Goal: Task Accomplishment & Management: Manage account settings

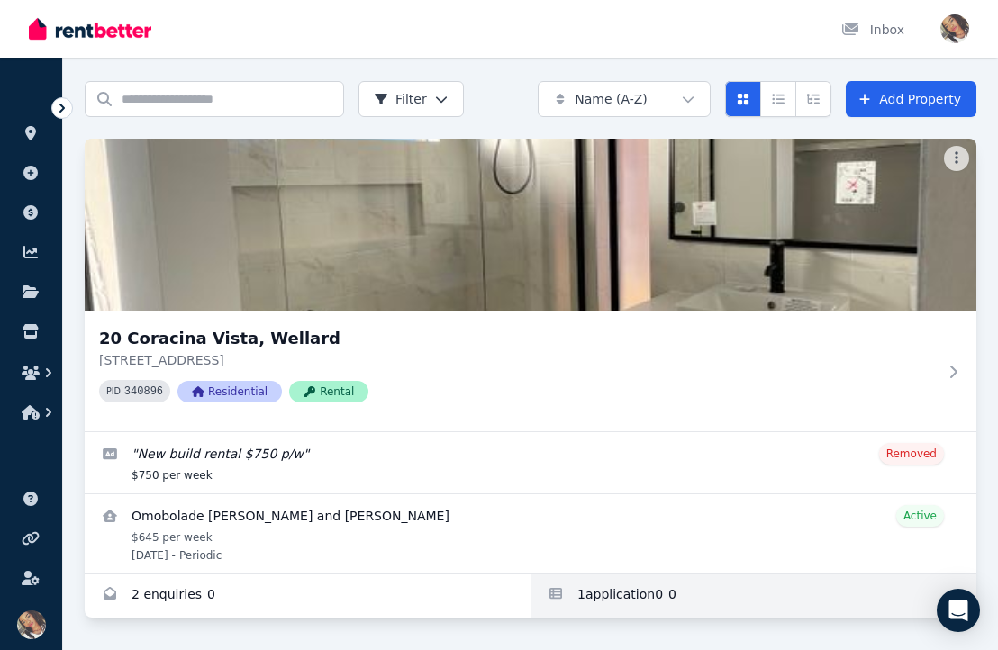
scroll to position [56, 0]
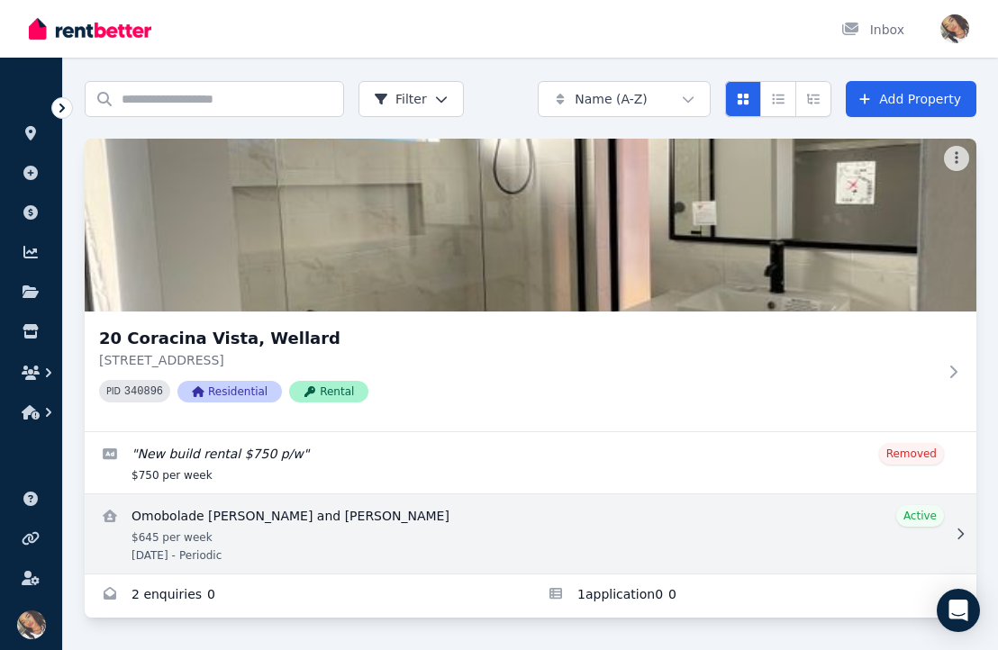
click at [594, 534] on link "View details for Omobolade Richard Odutayo and Amy Kathleen Odutayo" at bounding box center [531, 533] width 892 height 79
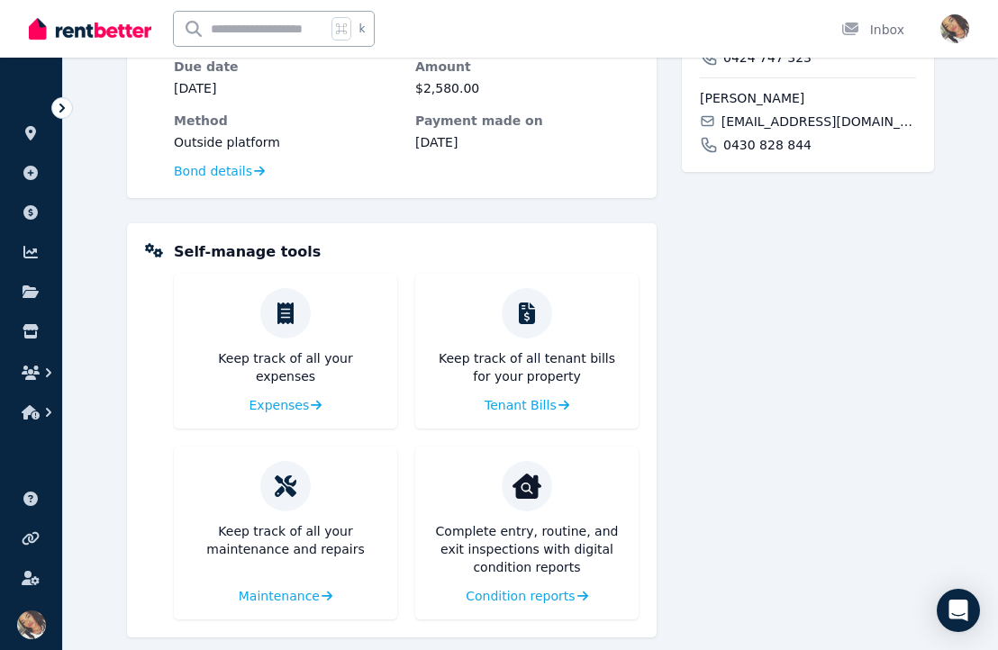
scroll to position [635, 0]
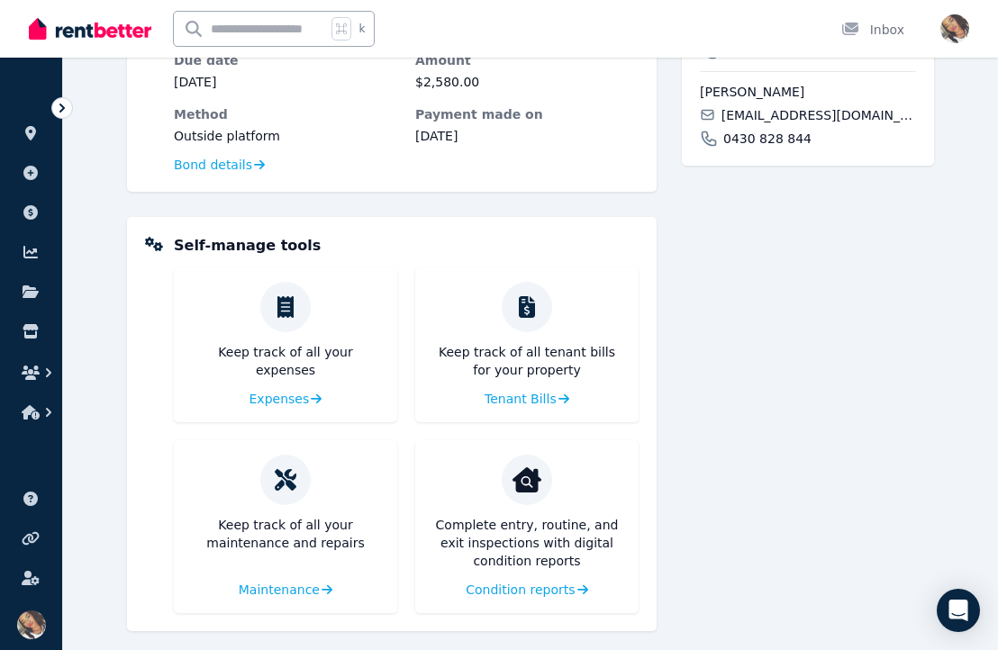
click at [521, 411] on div "Keep track of all tenant bills for your property Tenant Bills" at bounding box center [526, 344] width 223 height 155
click at [521, 410] on div "Keep track of all tenant bills for your property Tenant Bills" at bounding box center [526, 344] width 223 height 155
click at [521, 402] on span "Tenant Bills" at bounding box center [519, 399] width 72 height 18
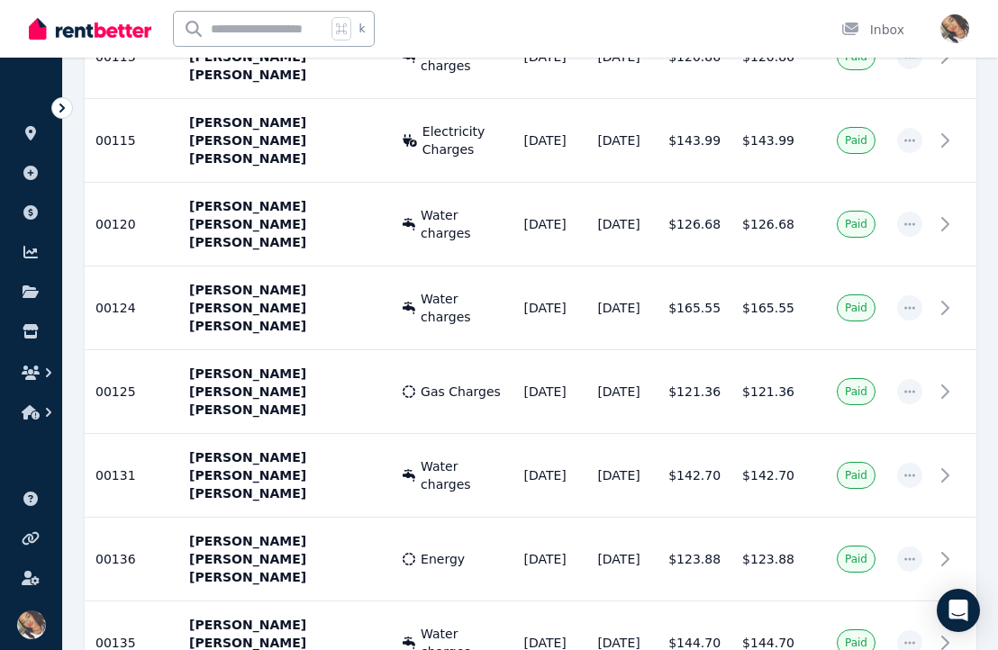
scroll to position [610, 0]
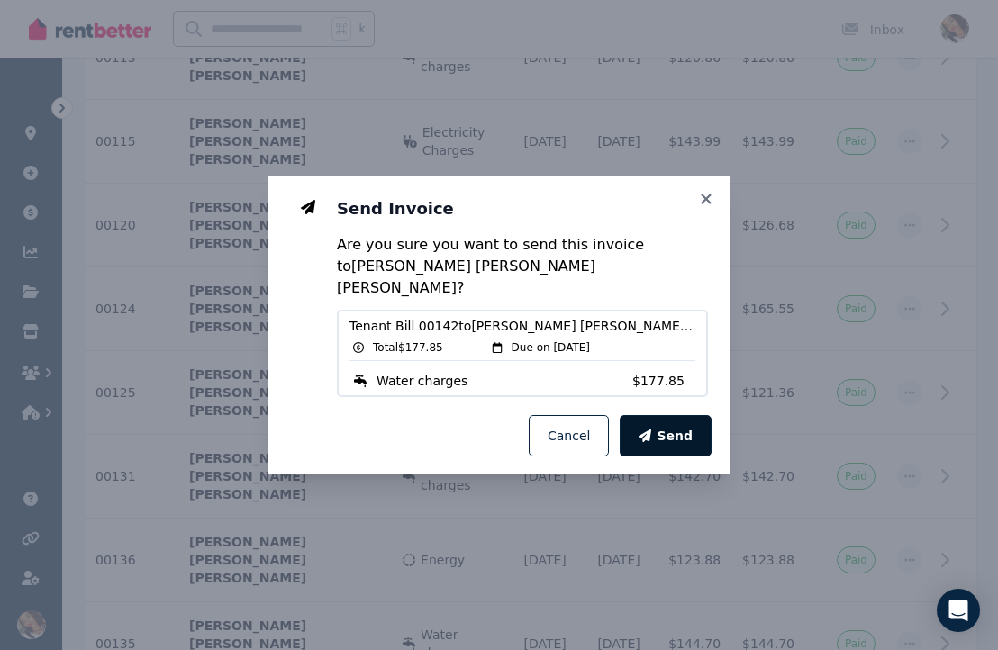
click at [664, 431] on span "Send" at bounding box center [675, 436] width 36 height 18
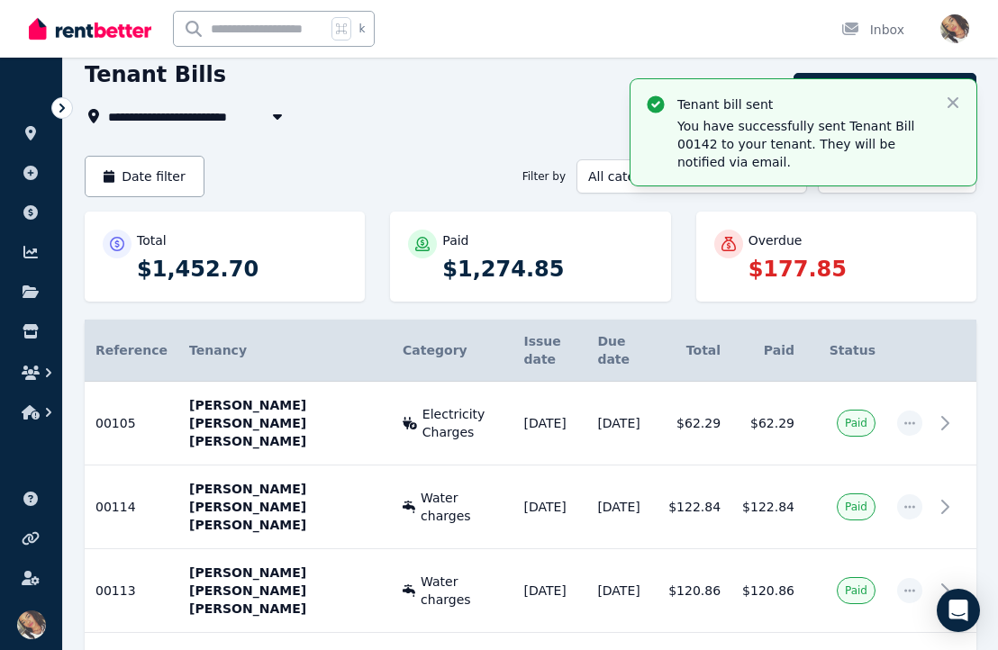
scroll to position [78, 0]
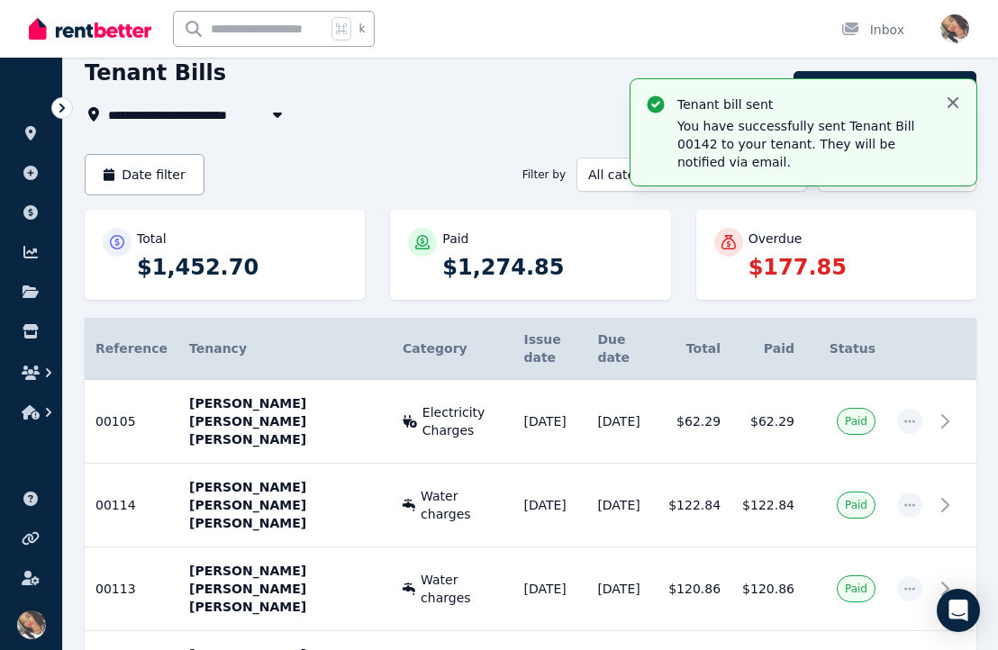
click at [953, 107] on icon "button" at bounding box center [953, 103] width 18 height 18
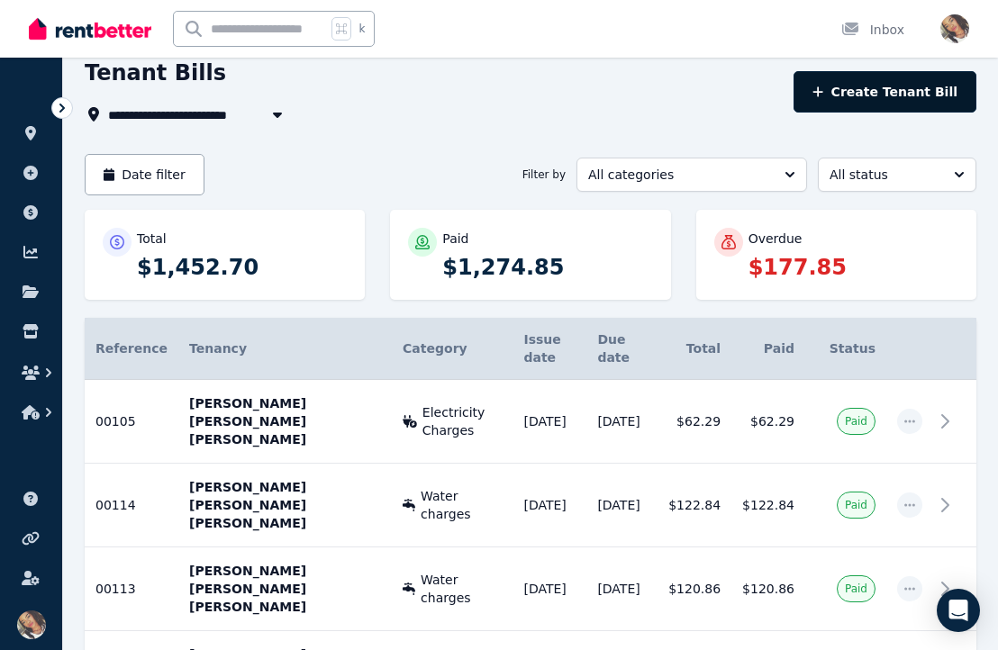
click at [926, 96] on button "Create Tenant Bill" at bounding box center [884, 91] width 183 height 41
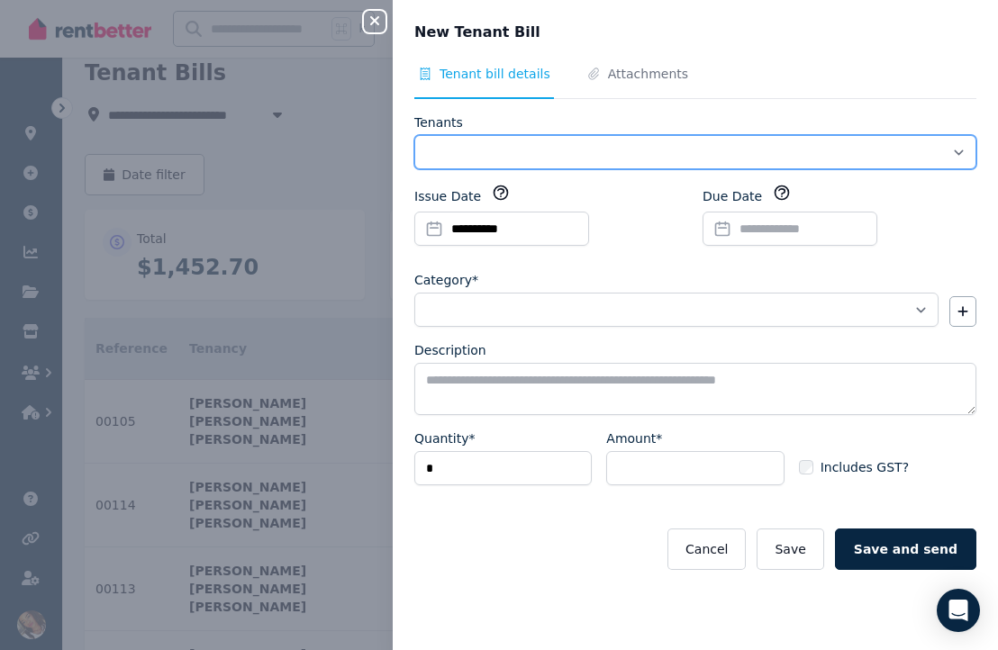
select select "**********"
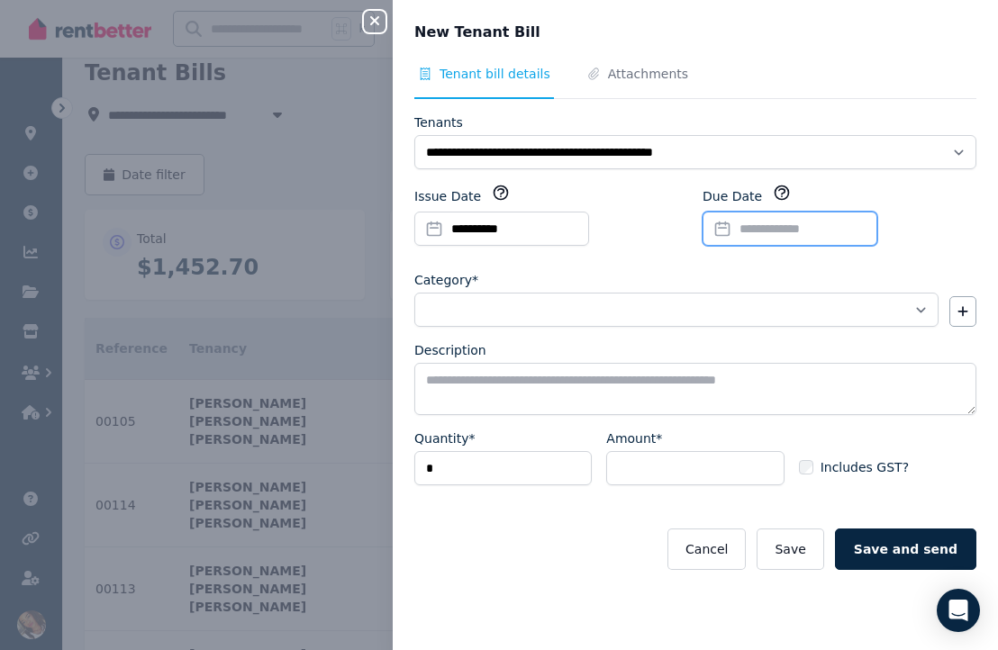
click at [749, 234] on input "Due Date" at bounding box center [790, 229] width 175 height 34
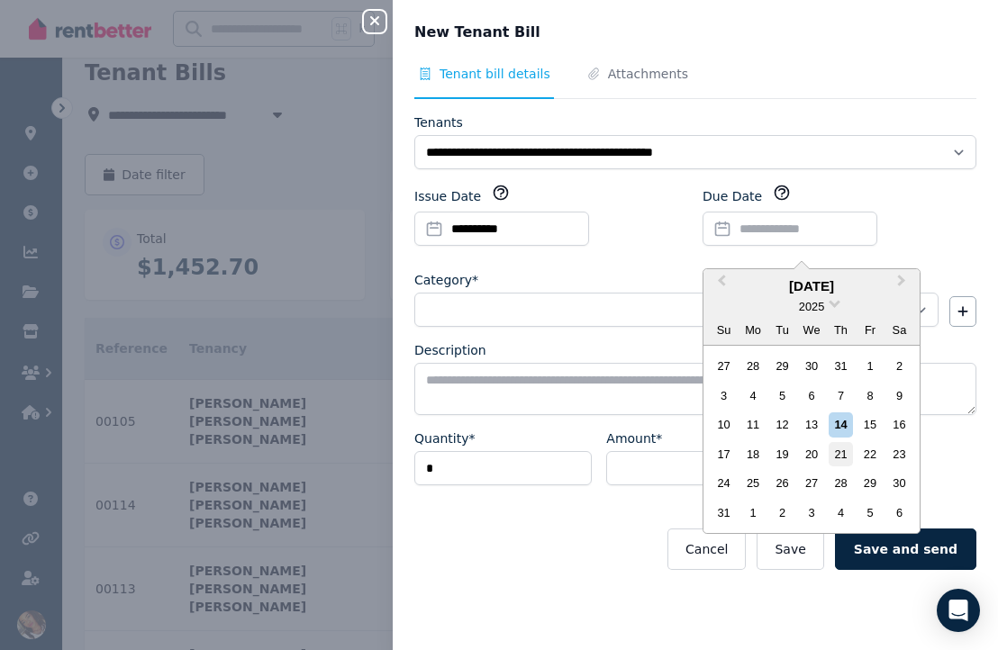
click at [843, 453] on div "21" at bounding box center [841, 454] width 24 height 24
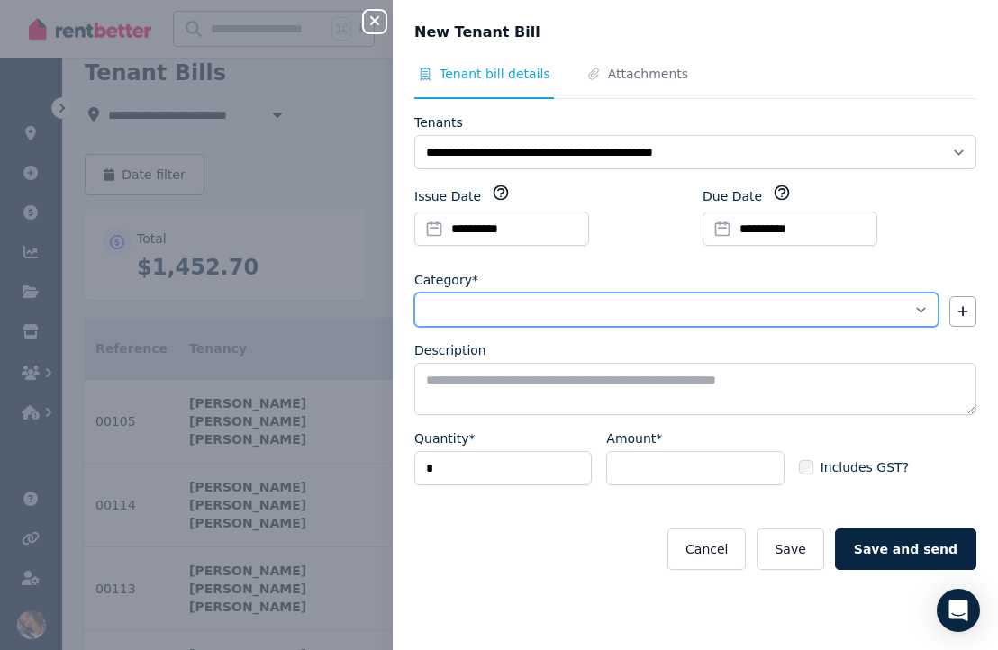
select select "**********"
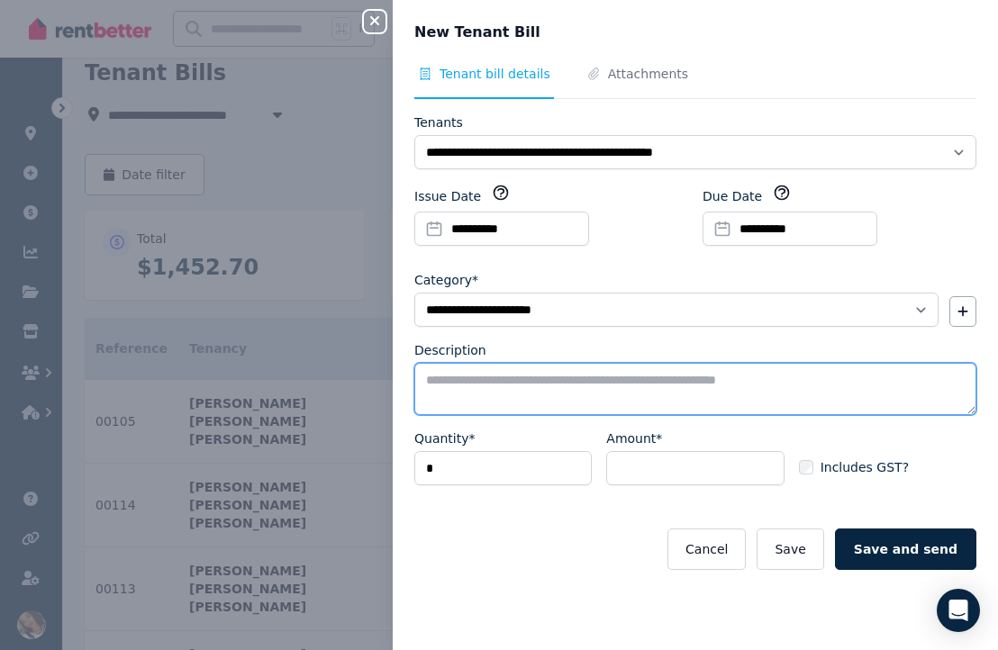
click at [693, 379] on textarea "Description" at bounding box center [695, 389] width 562 height 52
type textarea "*"
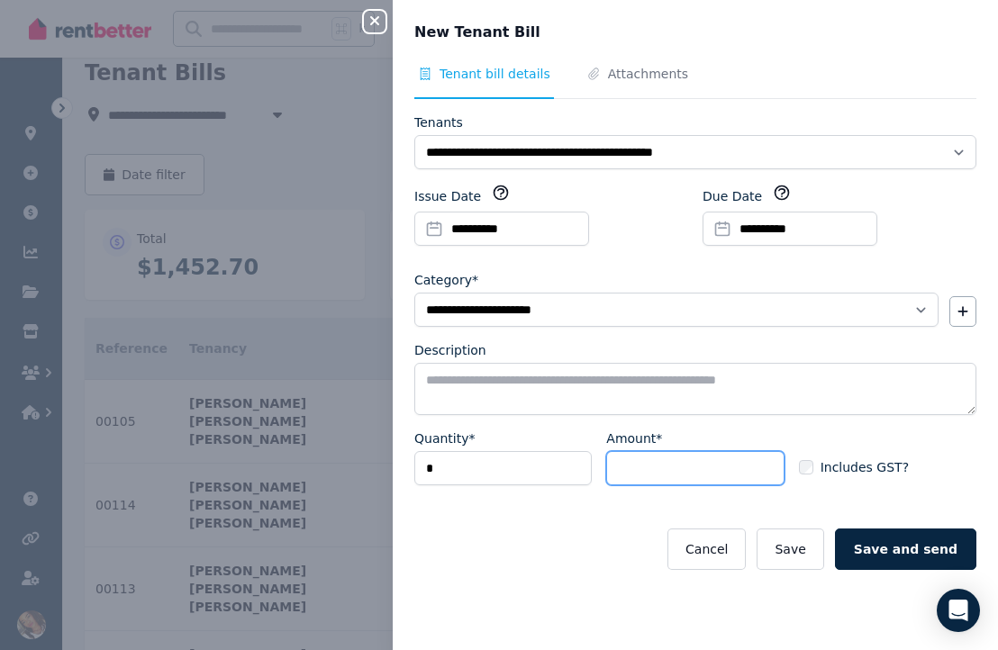
click at [672, 471] on input "Amount*" at bounding box center [694, 468] width 177 height 34
type input "******"
click at [804, 551] on button "Save" at bounding box center [790, 549] width 67 height 41
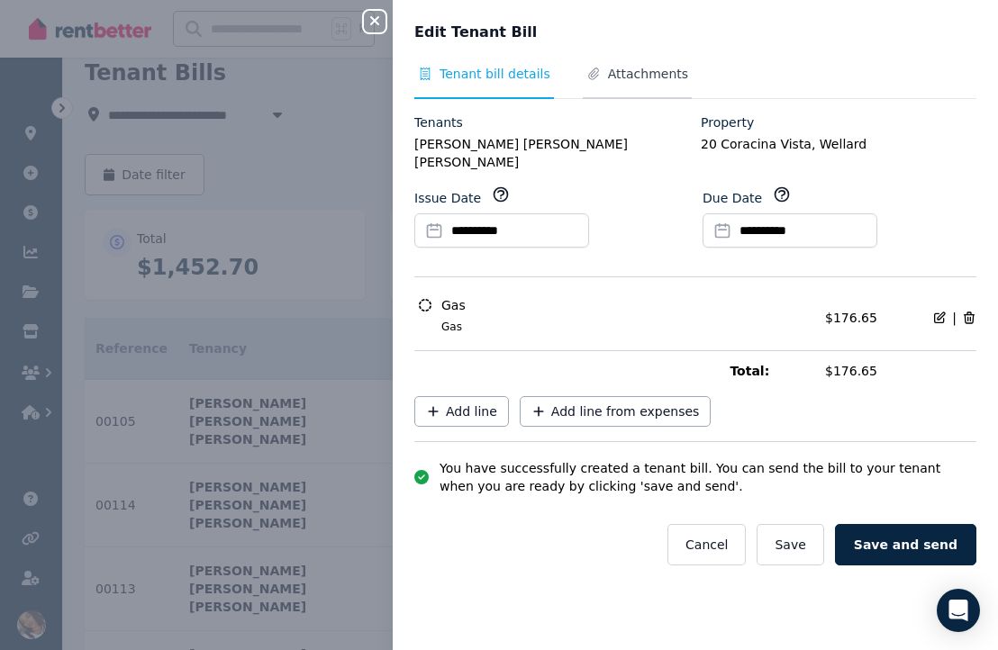
click at [648, 67] on span "Attachments" at bounding box center [648, 74] width 80 height 18
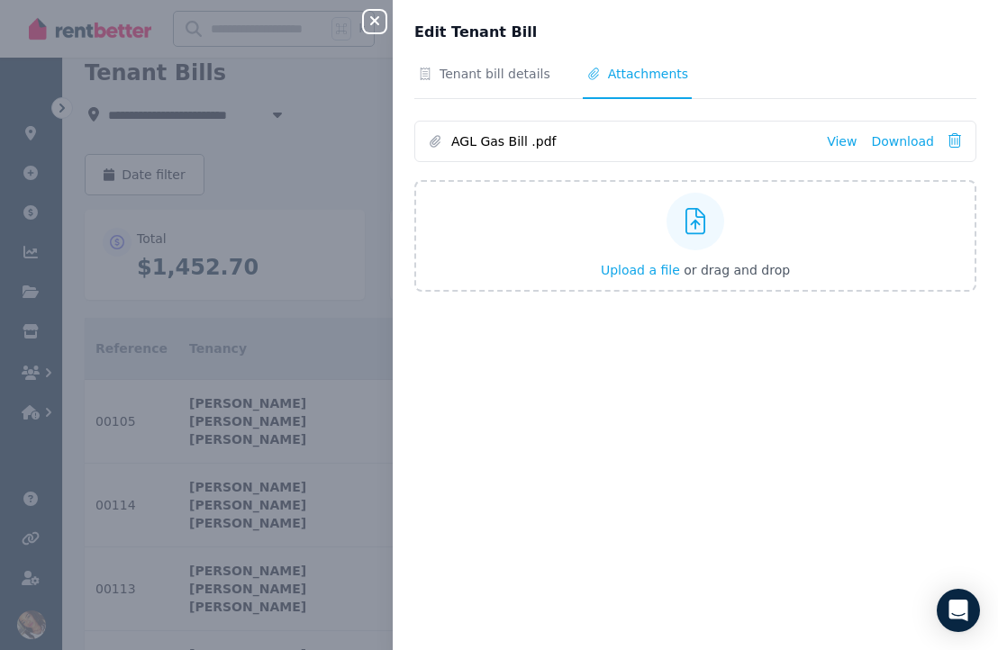
click at [495, 99] on div "Tenant bill details Attachments AGL Gas Bill .pdf View Download Upload a file o…" at bounding box center [695, 347] width 605 height 564
click at [495, 95] on span "Tenant bill details" at bounding box center [484, 82] width 140 height 34
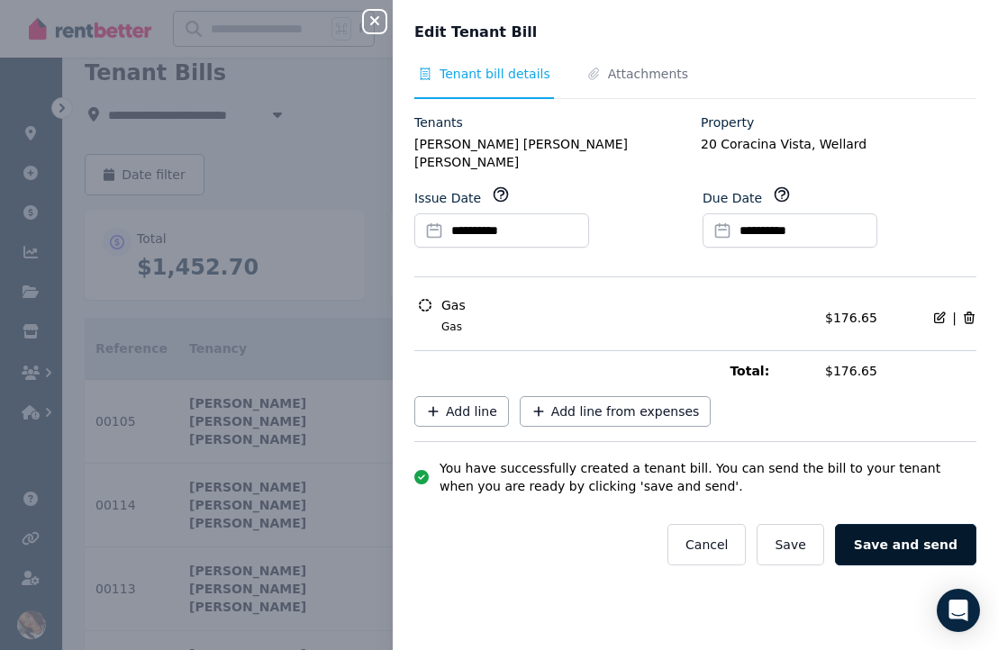
click at [886, 534] on button "Save and send" at bounding box center [905, 544] width 141 height 41
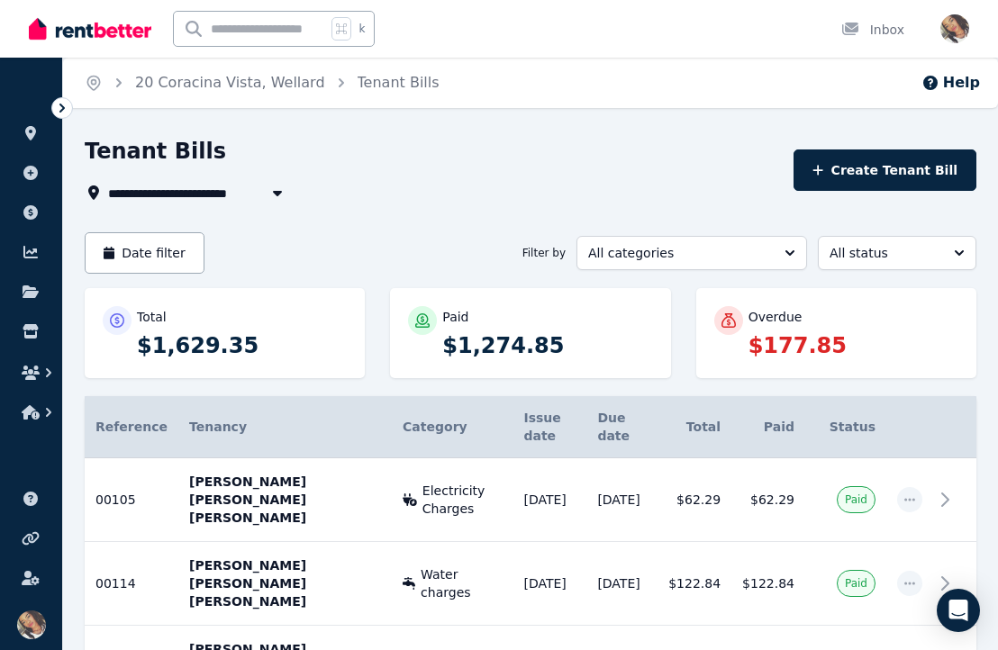
scroll to position [0, 0]
